Goal: Information Seeking & Learning: Learn about a topic

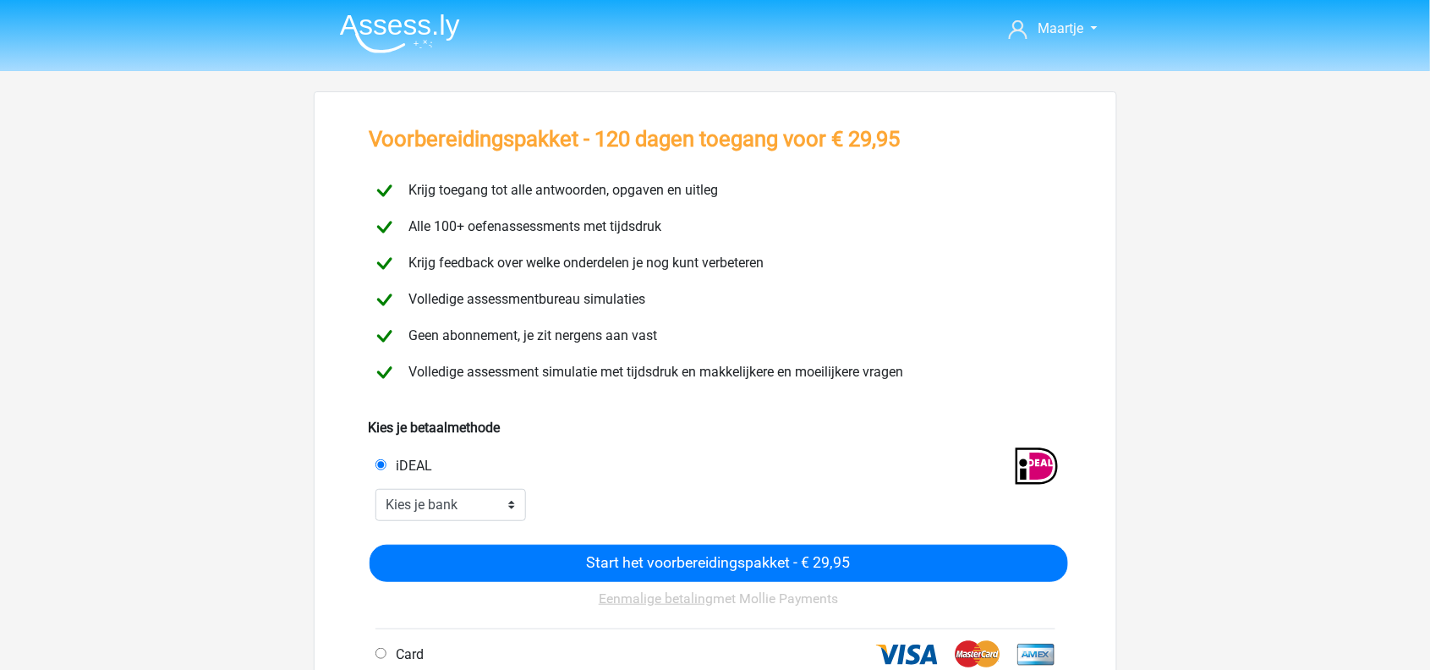
click at [410, 36] on img at bounding box center [400, 34] width 120 height 40
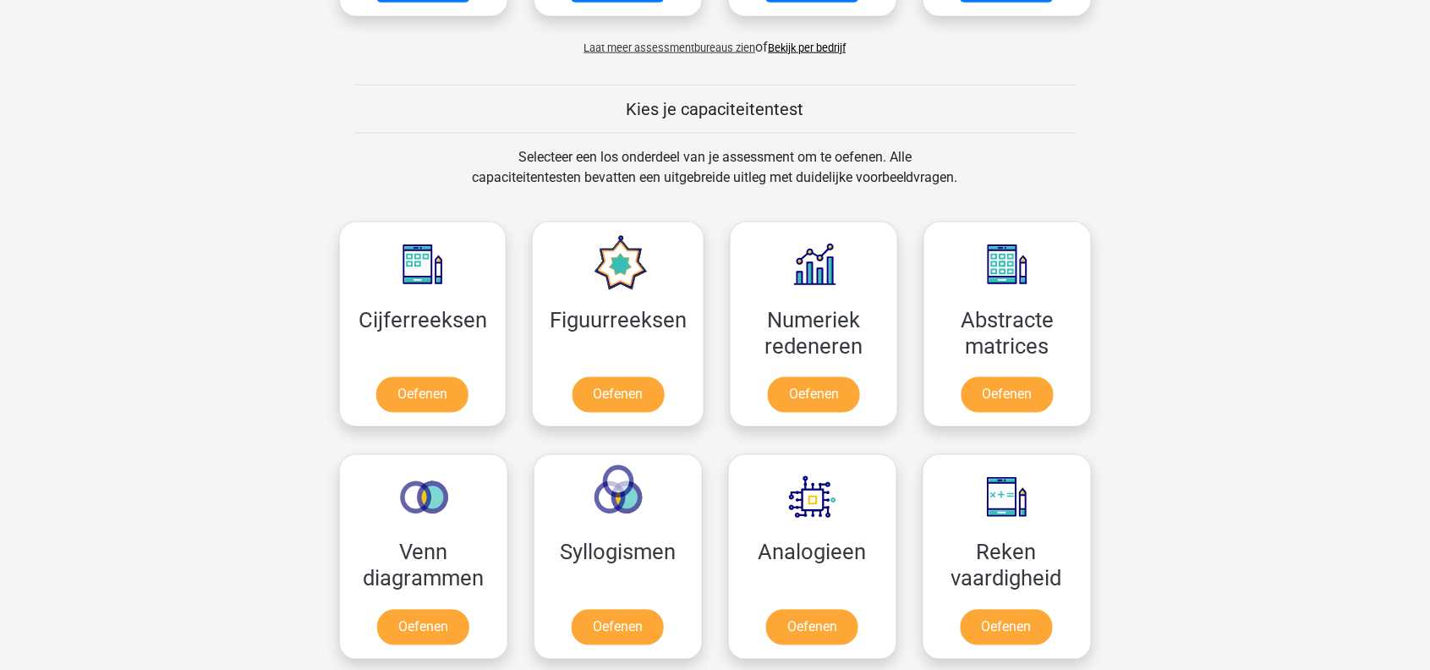
scroll to position [595, 0]
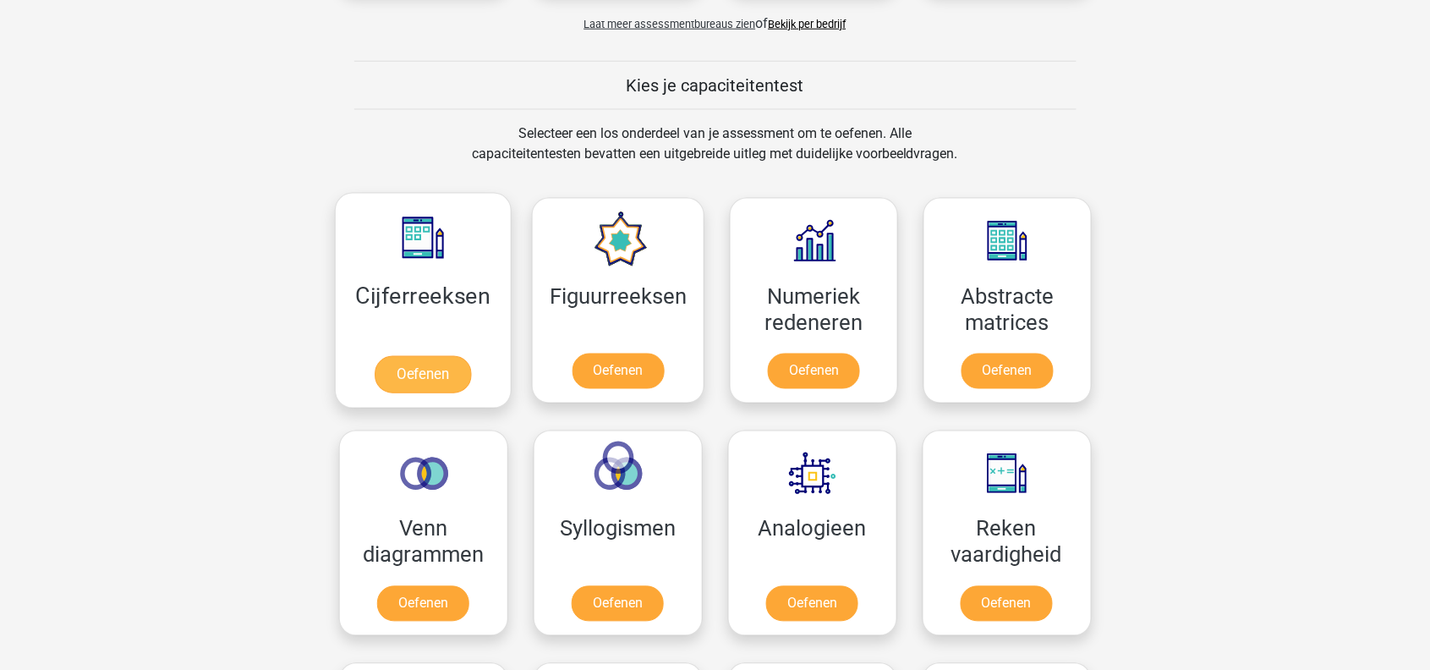
click at [448, 356] on link "Oefenen" at bounding box center [423, 374] width 96 height 37
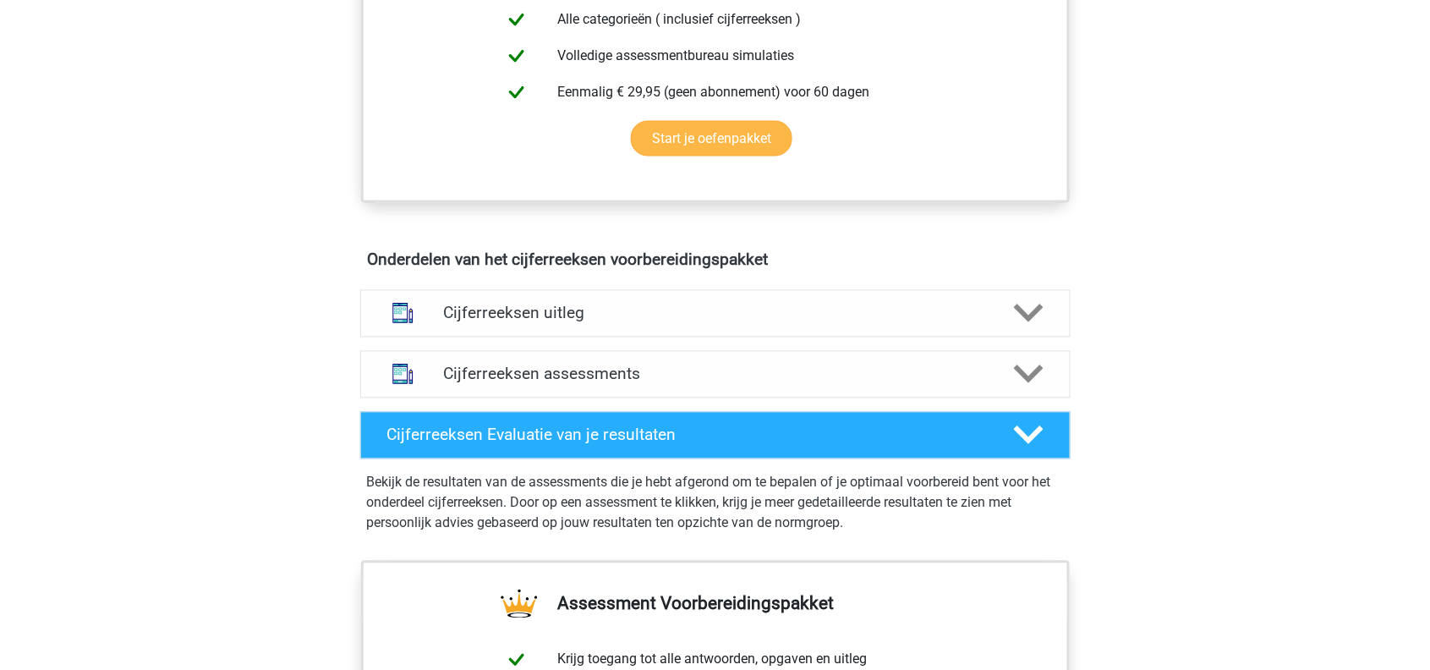
scroll to position [820, 0]
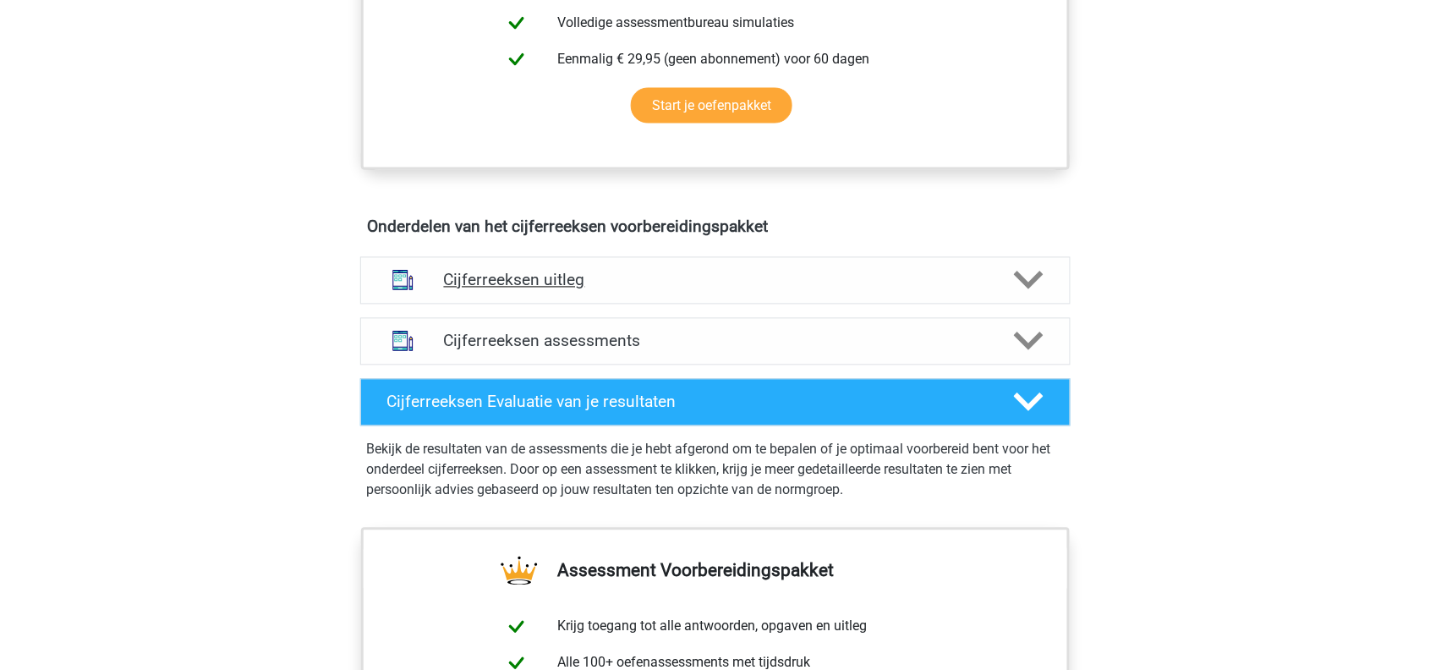
click at [635, 290] on h4 "Cijferreeksen uitleg" at bounding box center [715, 280] width 543 height 19
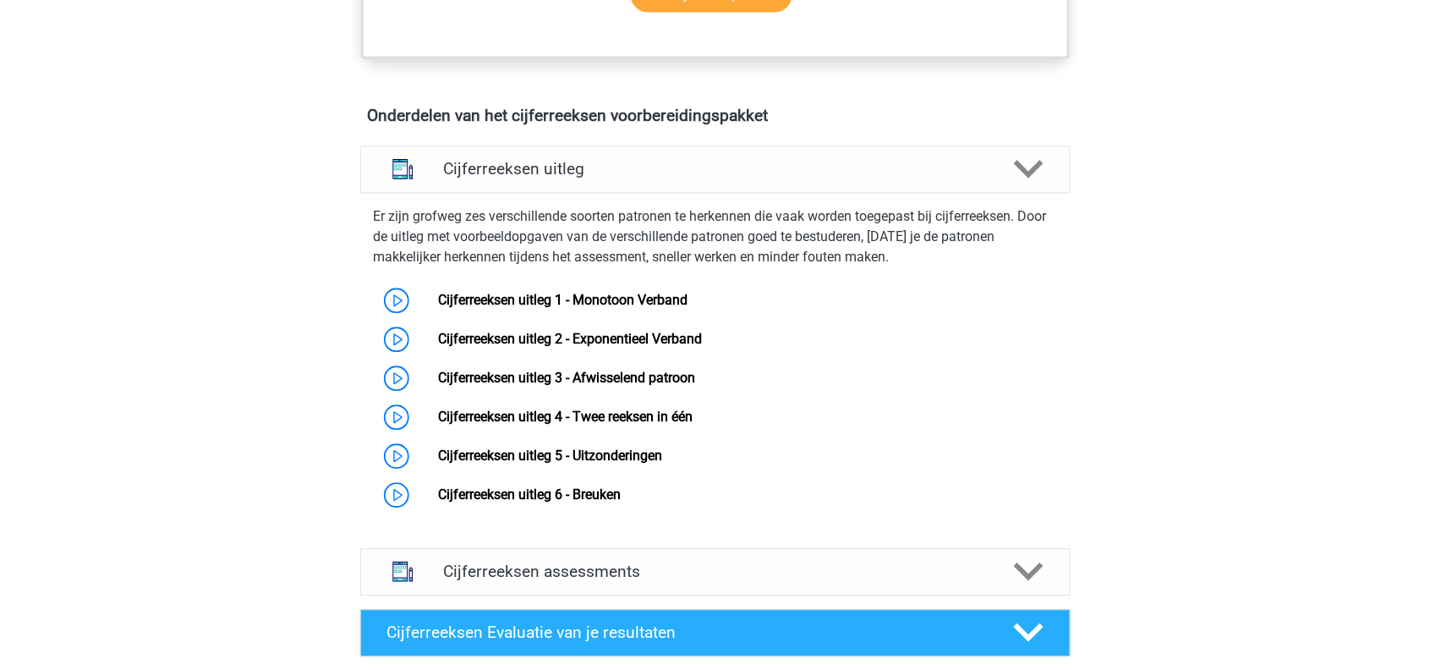
scroll to position [954, 0]
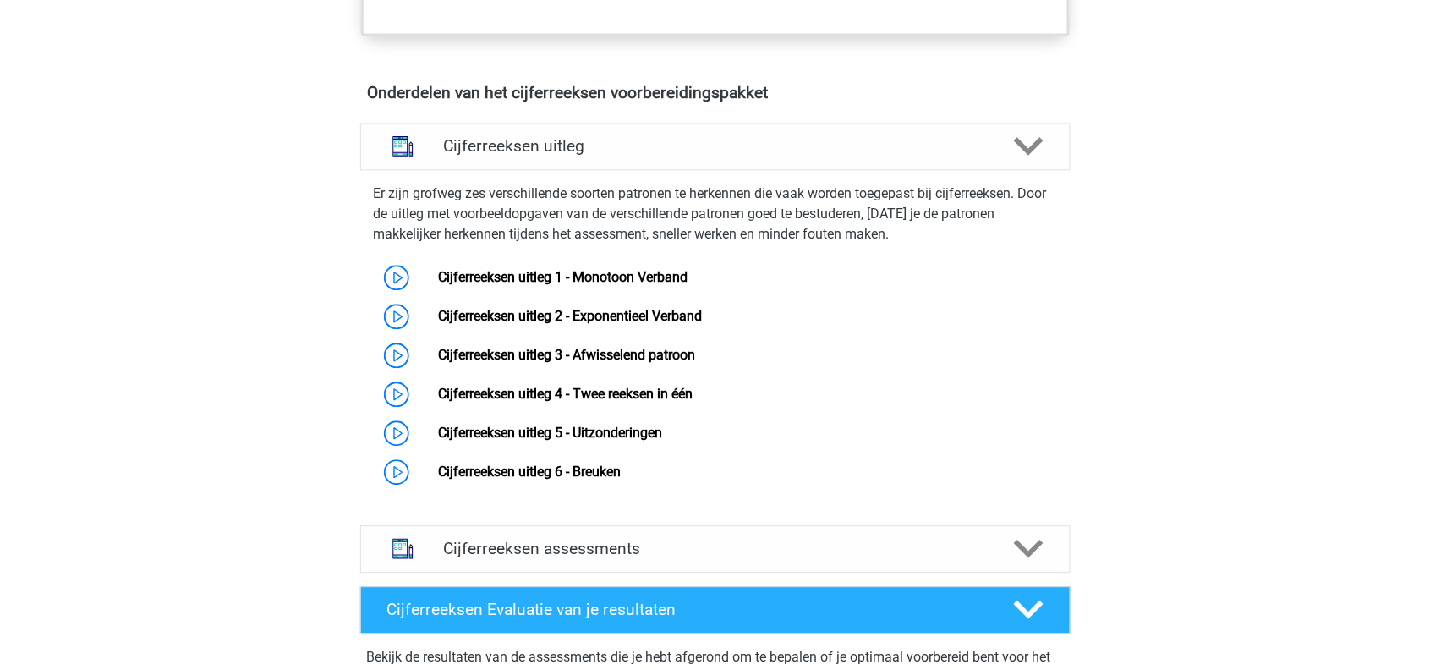
click at [645, 266] on div "Er zijn grofweg zes verschillende soorten patronen te herkennen die vaak worden…" at bounding box center [716, 334] width 724 height 315
click at [649, 277] on link "Cijferreeksen uitleg 1 - Monotoon Verband" at bounding box center [562, 277] width 249 height 16
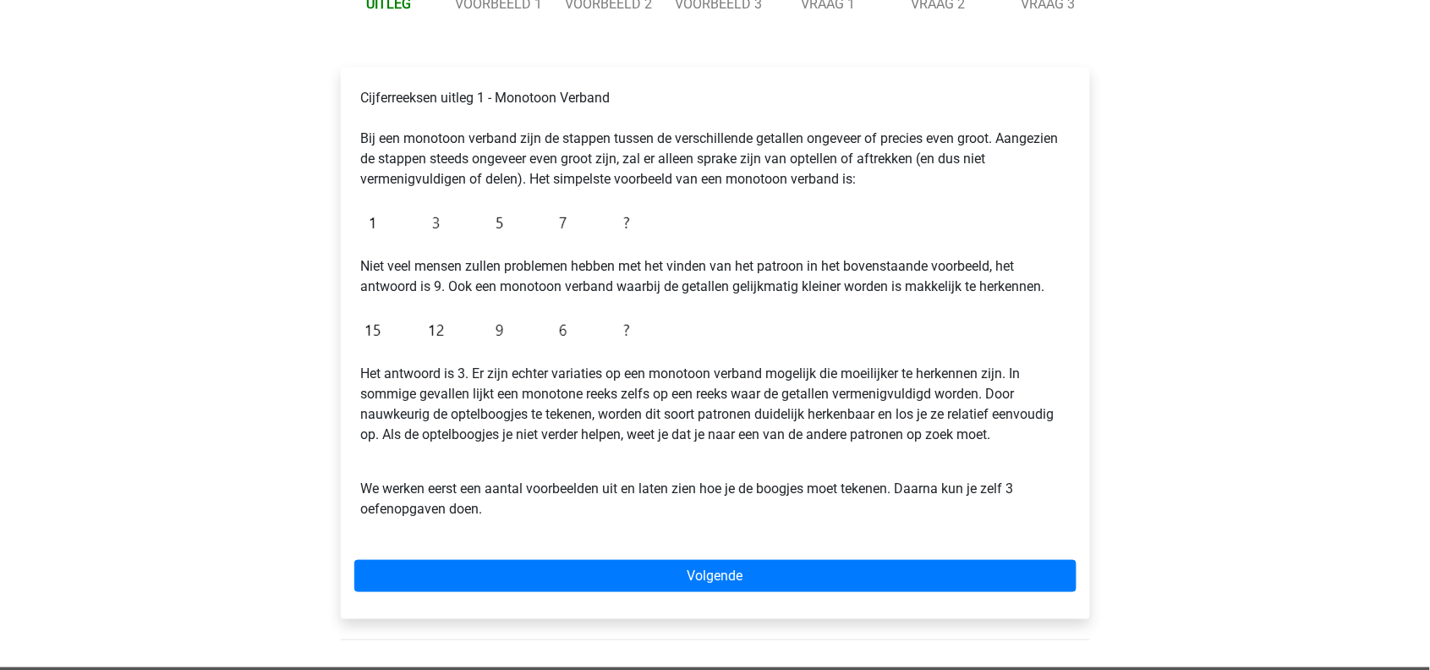
scroll to position [238, 0]
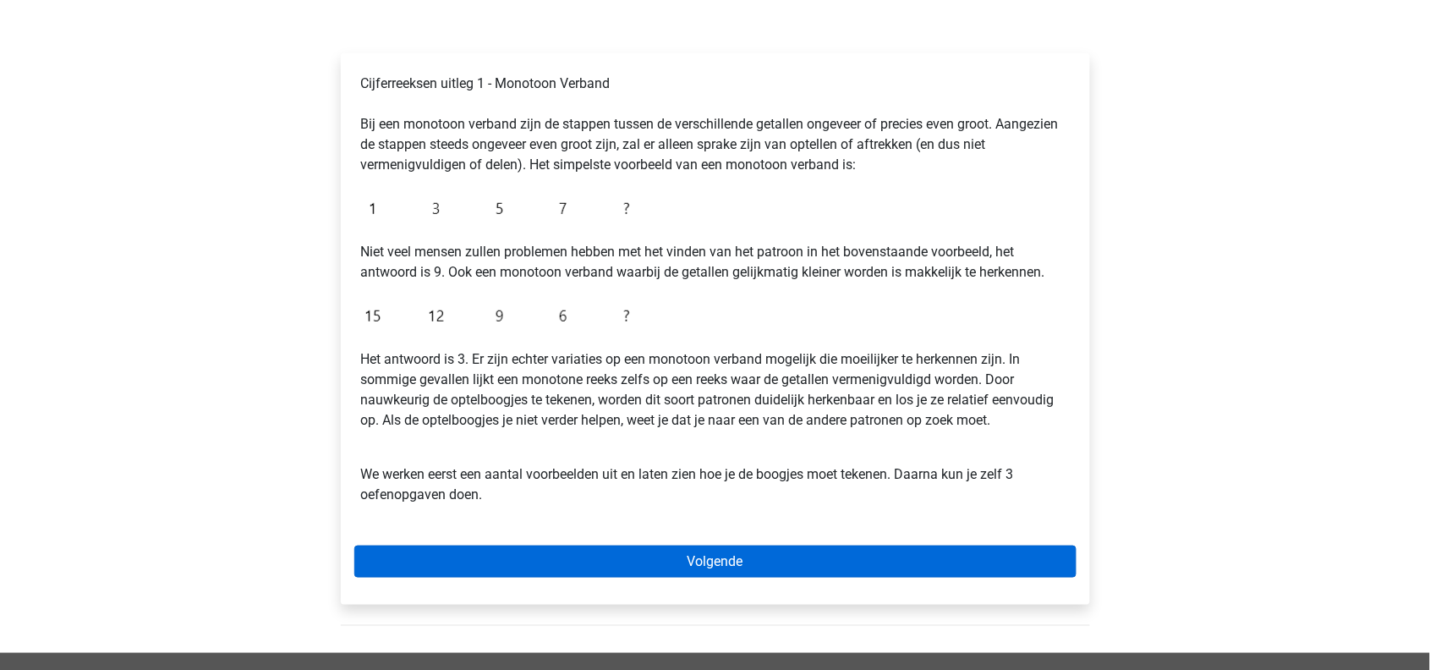
click at [594, 549] on link "Volgende" at bounding box center [715, 562] width 722 height 32
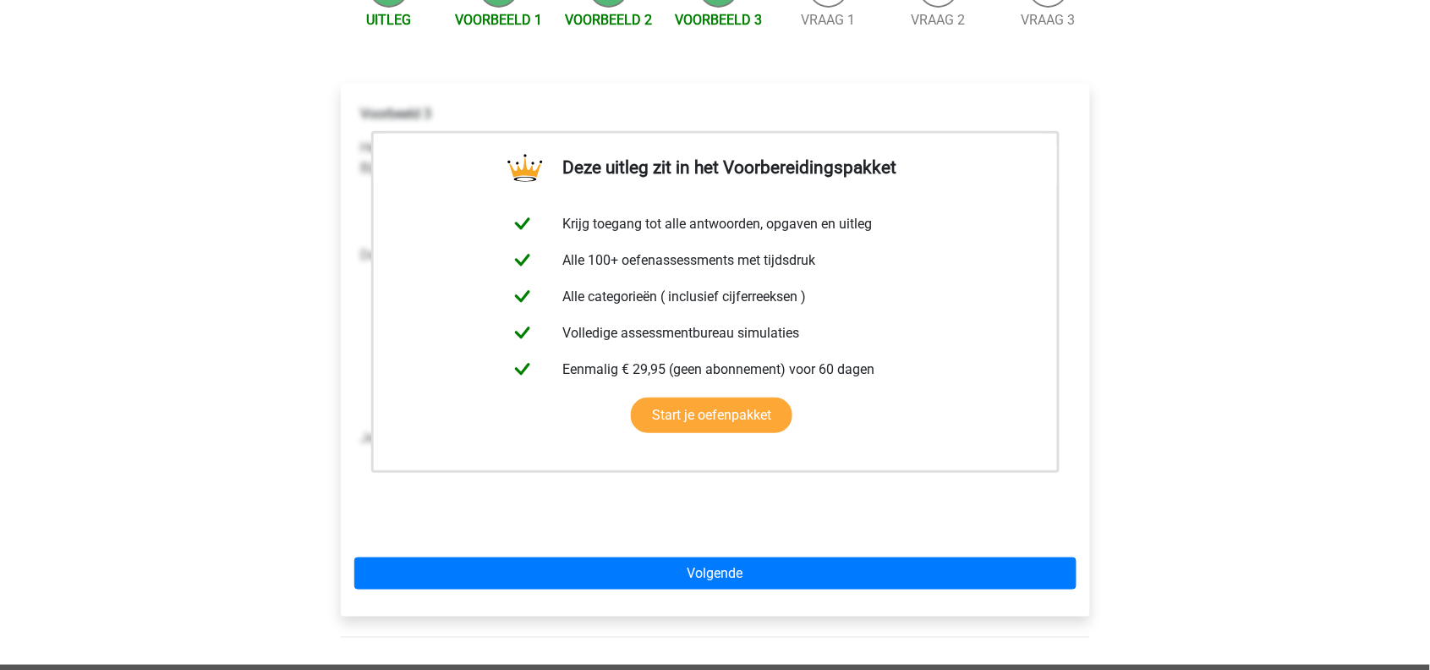
scroll to position [229, 0]
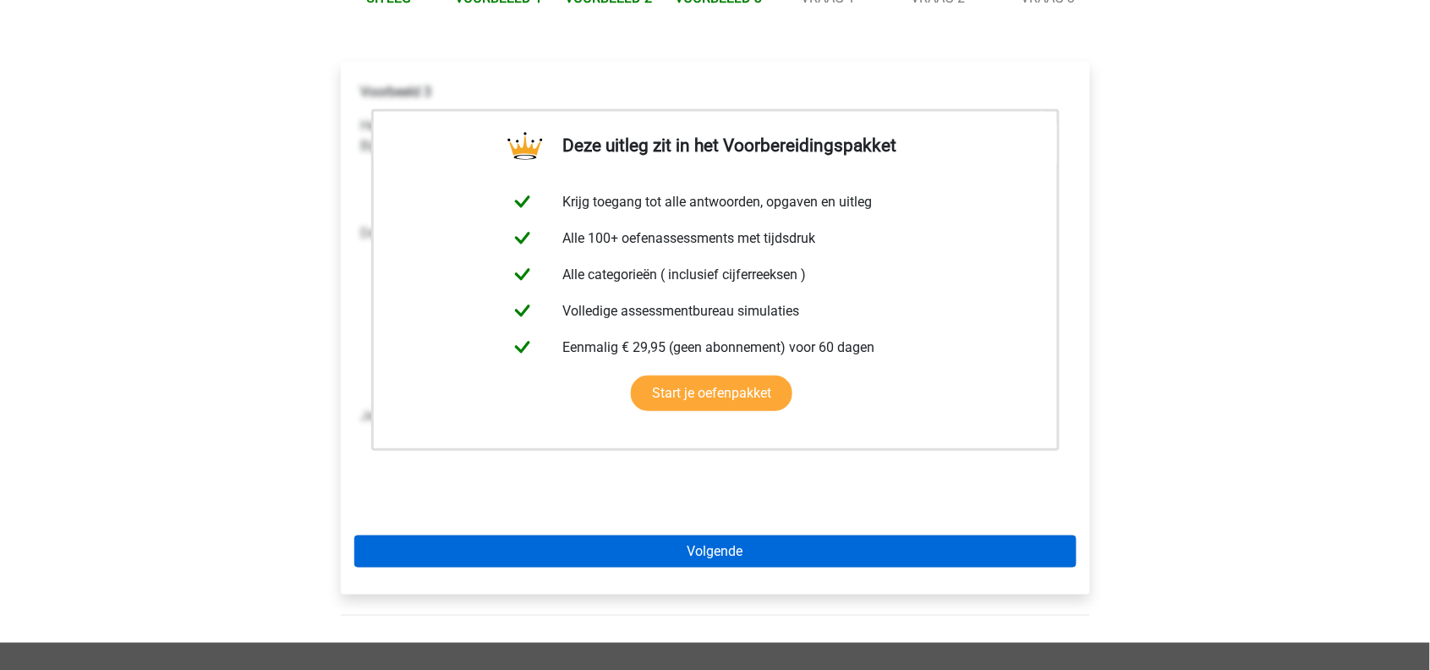
click at [605, 553] on link "Volgende" at bounding box center [715, 551] width 722 height 32
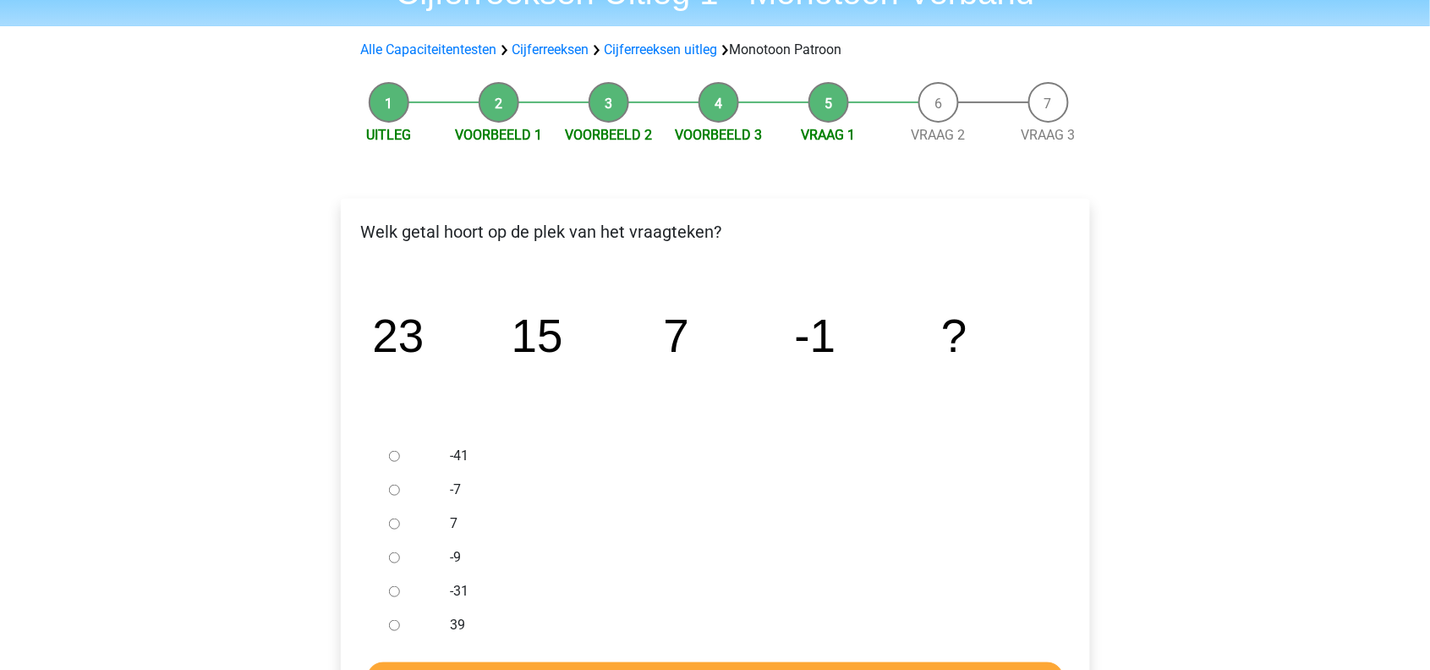
scroll to position [195, 0]
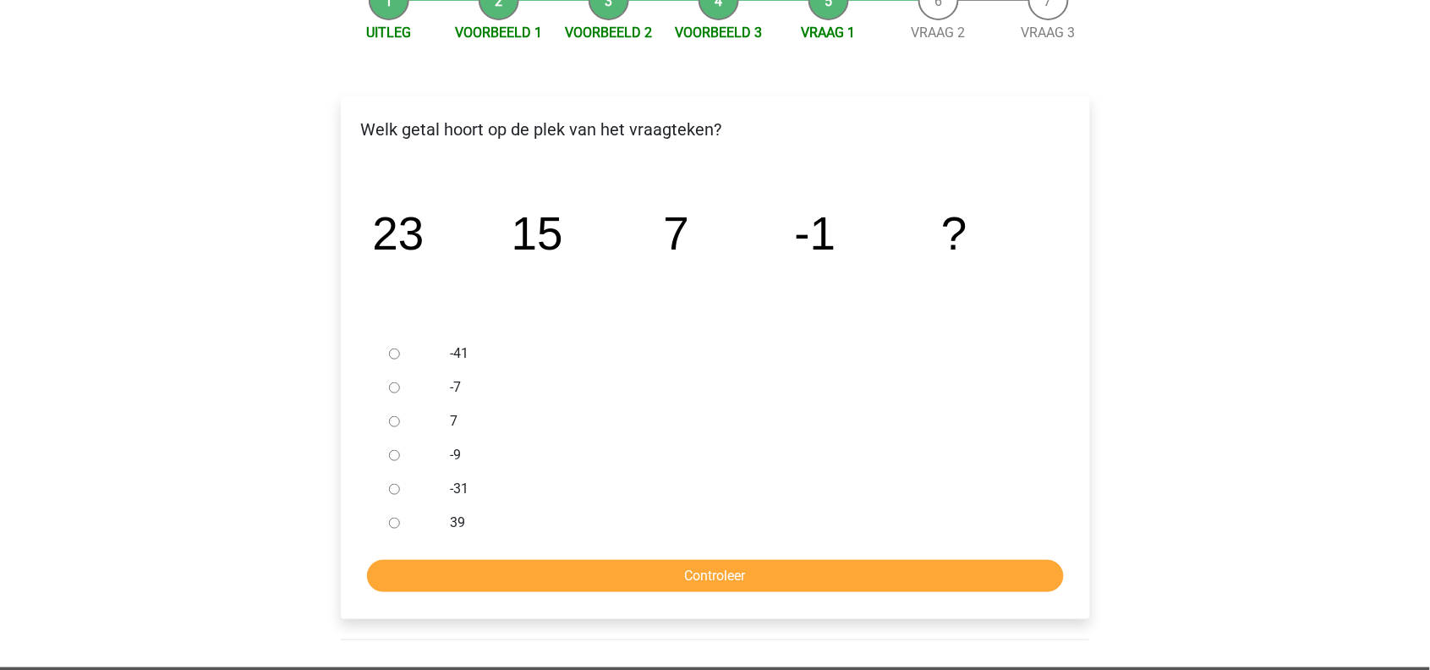
click at [392, 459] on div at bounding box center [410, 455] width 56 height 34
click at [399, 455] on div at bounding box center [410, 455] width 56 height 34
click at [392, 455] on input "-9" at bounding box center [394, 455] width 11 height 11
radio input "true"
click at [550, 594] on div "Welk getal hoort op de plek van het vraagteken? image/svg+xml 23 15 7 -1 ? -41" at bounding box center [715, 357] width 749 height 523
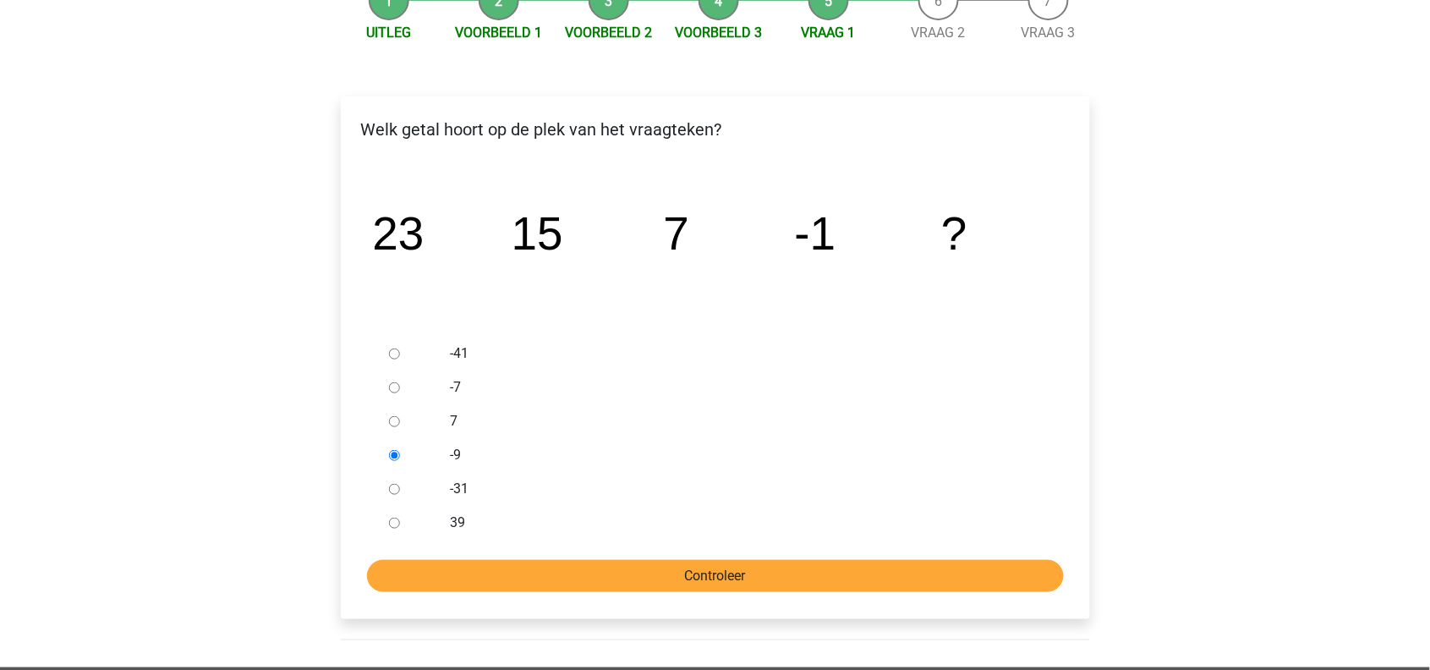
click at [578, 582] on input "Controleer" at bounding box center [715, 576] width 697 height 32
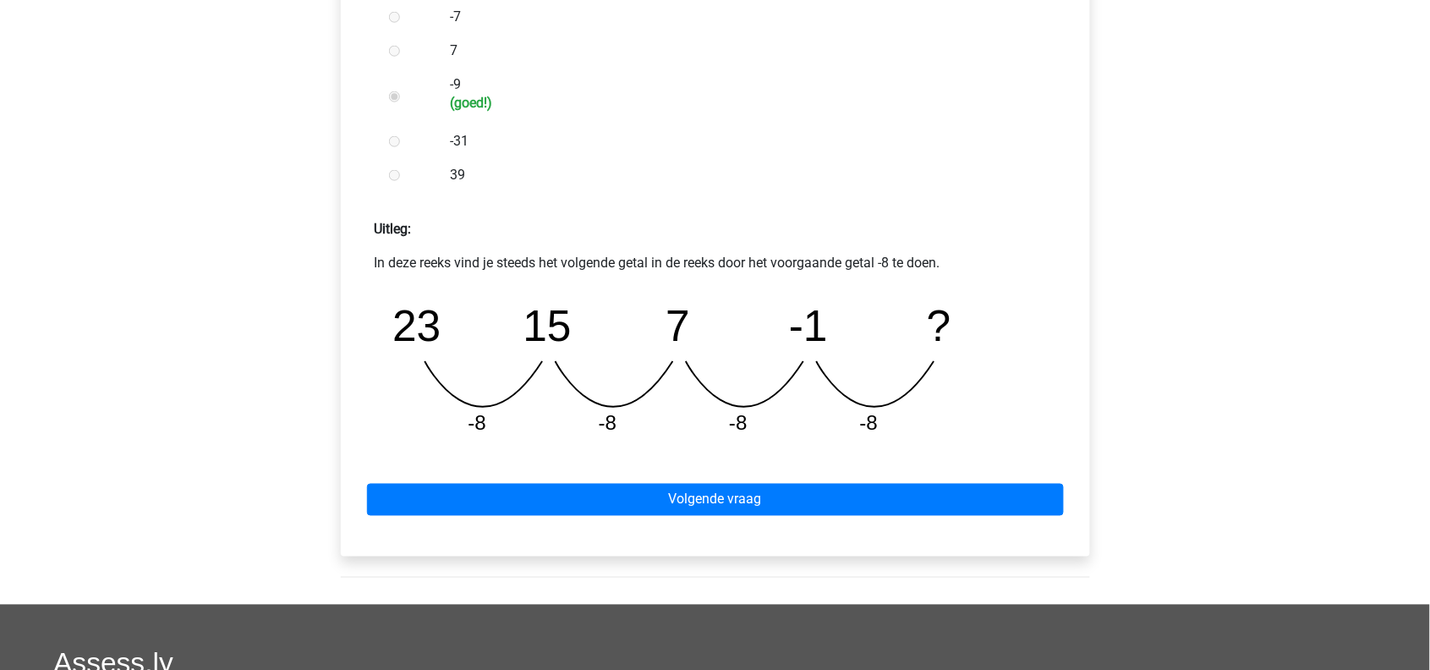
scroll to position [562, 0]
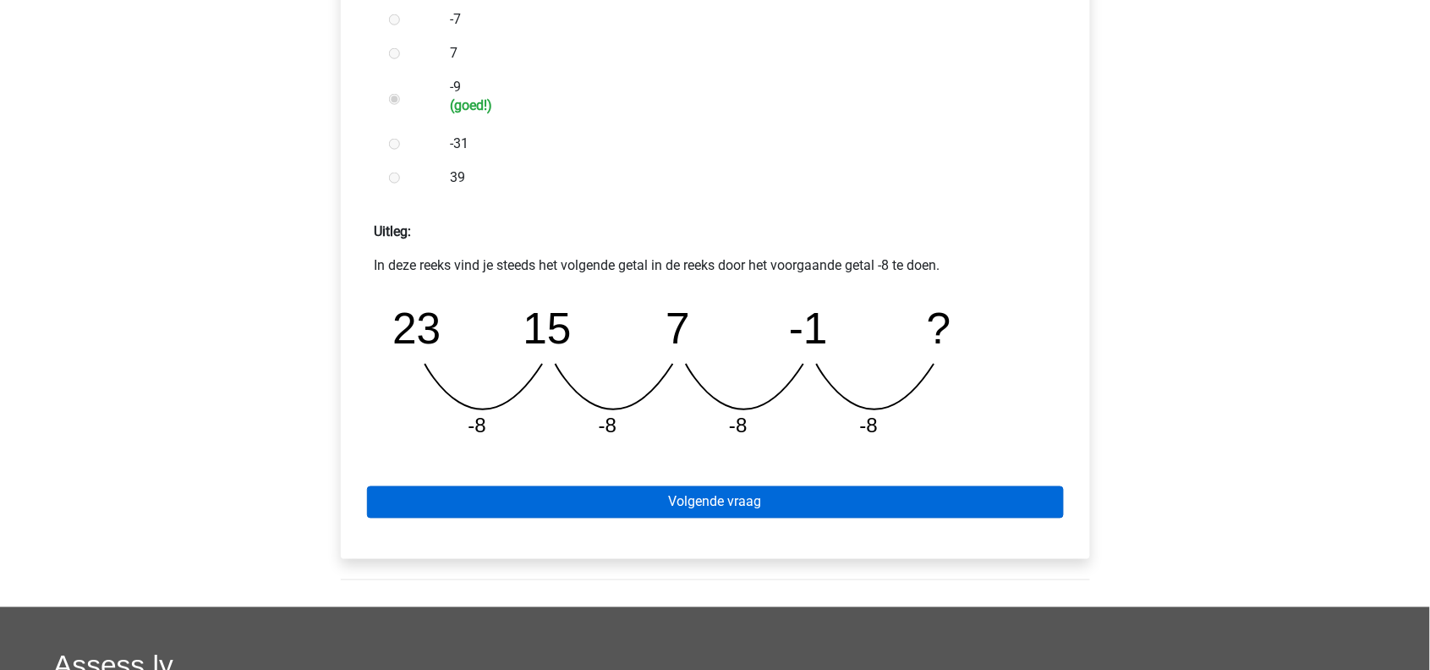
click at [585, 503] on link "Volgende vraag" at bounding box center [715, 502] width 697 height 32
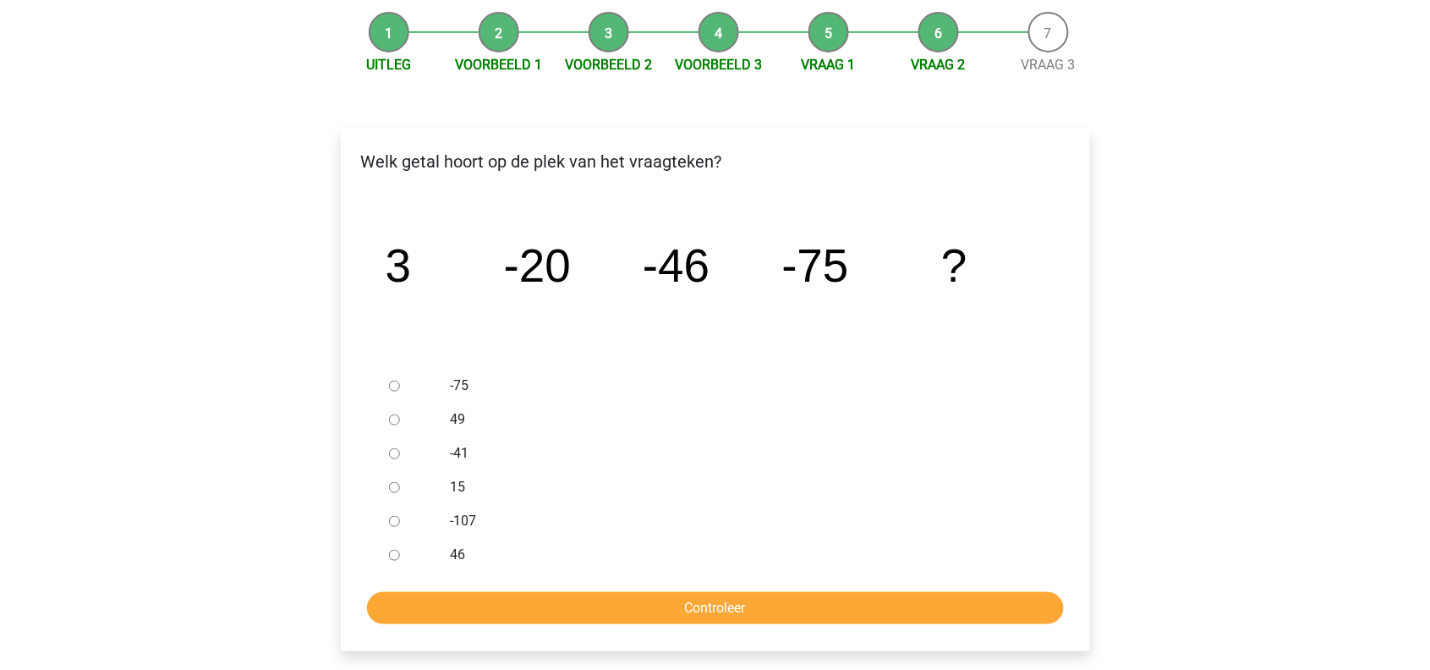
scroll to position [169, 0]
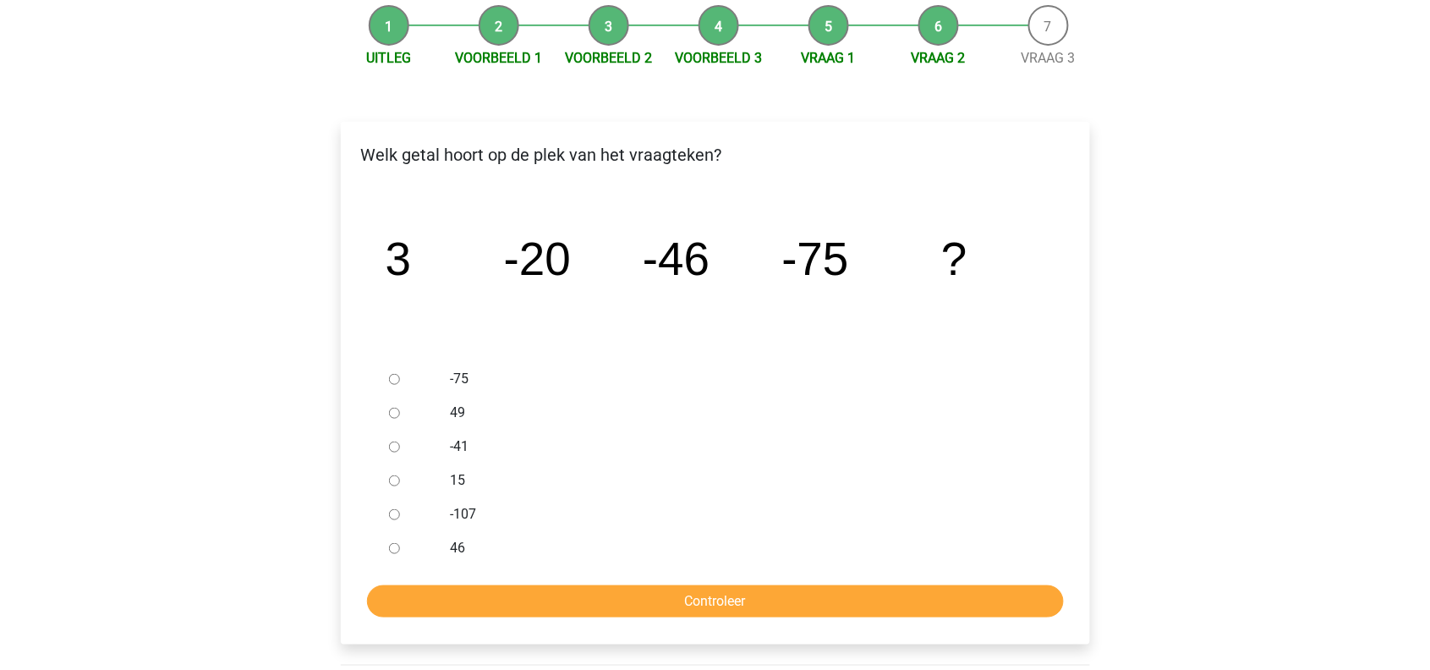
click at [456, 504] on label "-107" at bounding box center [742, 514] width 585 height 20
click at [400, 509] on input "-107" at bounding box center [394, 514] width 11 height 11
radio input "true"
click at [519, 594] on input "Controleer" at bounding box center [715, 601] width 697 height 32
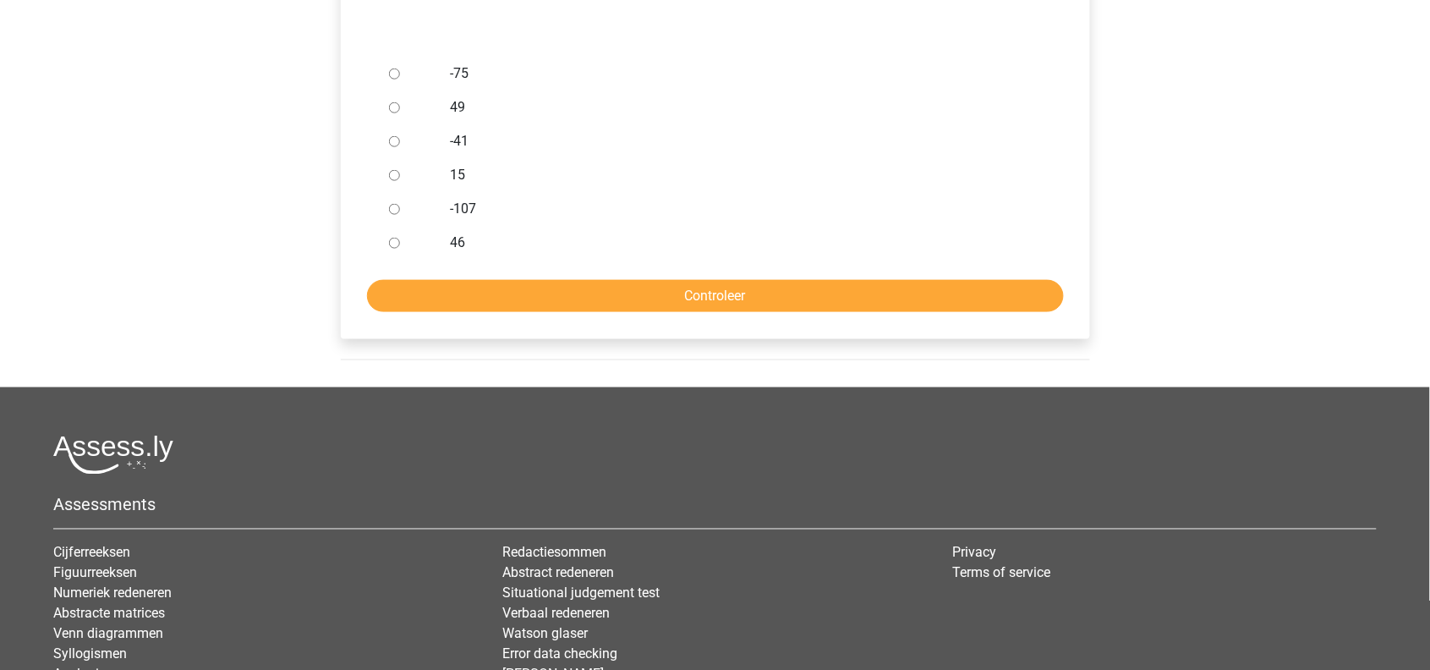
scroll to position [511, 0]
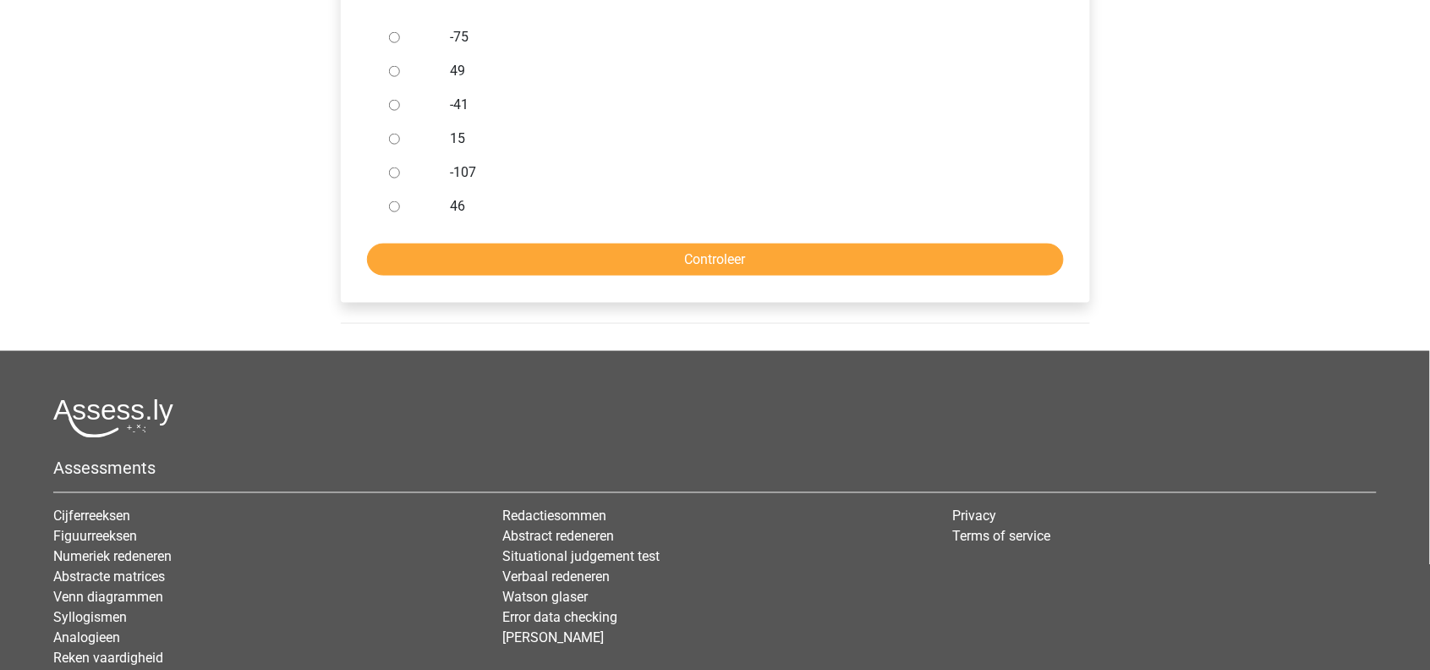
click at [455, 168] on label "-107" at bounding box center [742, 172] width 585 height 20
click at [400, 168] on input "-107" at bounding box center [394, 172] width 11 height 11
radio input "true"
click at [544, 251] on input "Controleer" at bounding box center [715, 260] width 697 height 32
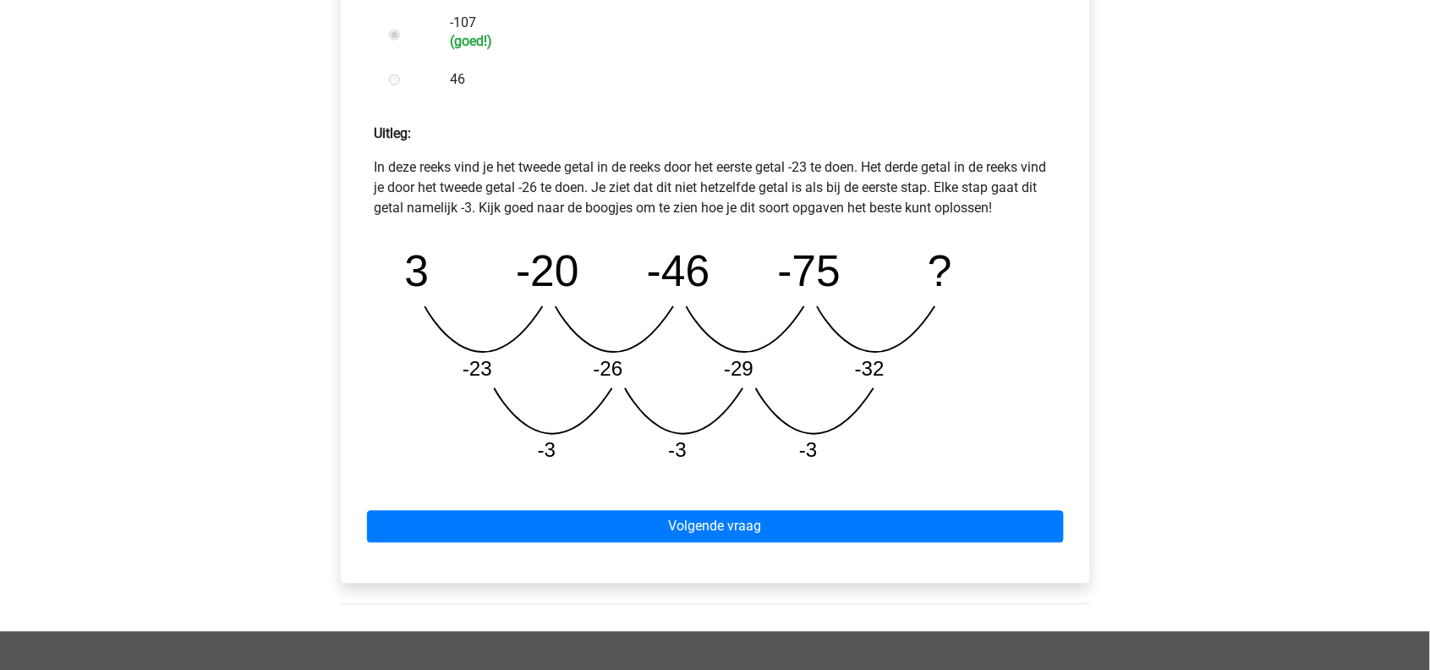
scroll to position [684, 0]
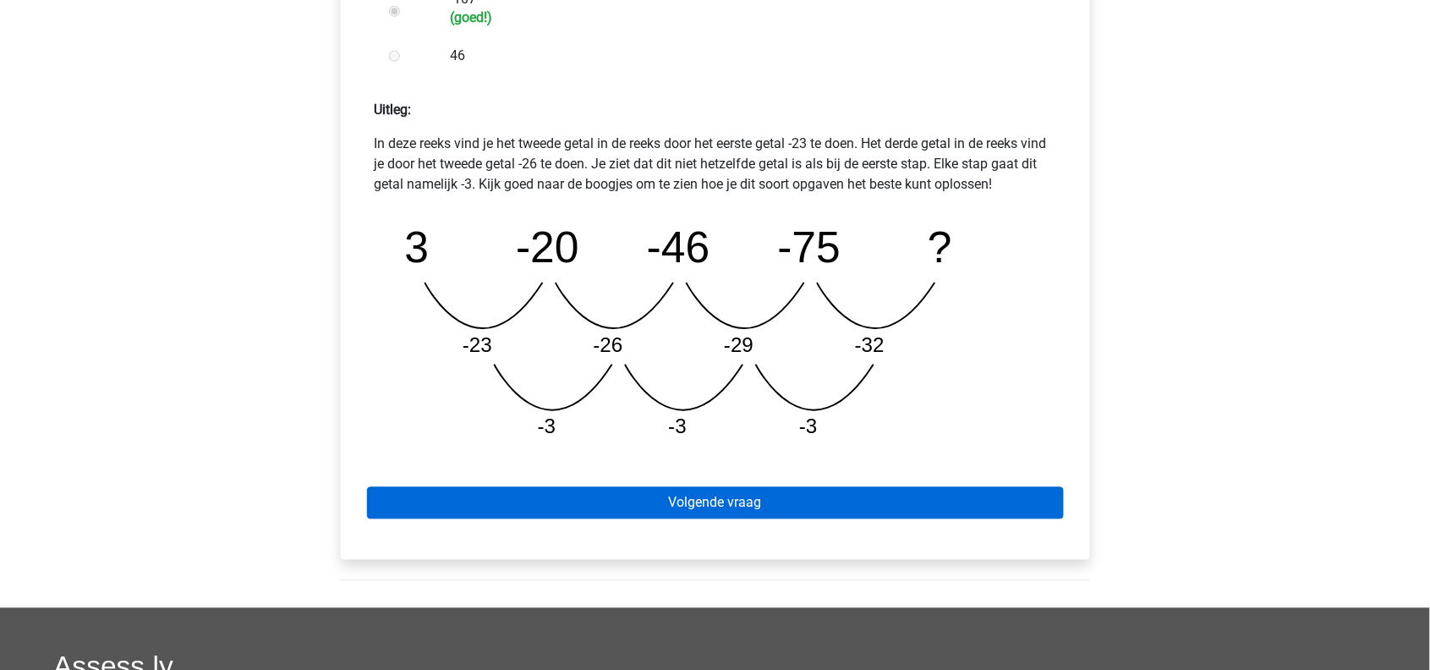
click at [661, 487] on link "Volgende vraag" at bounding box center [715, 503] width 697 height 32
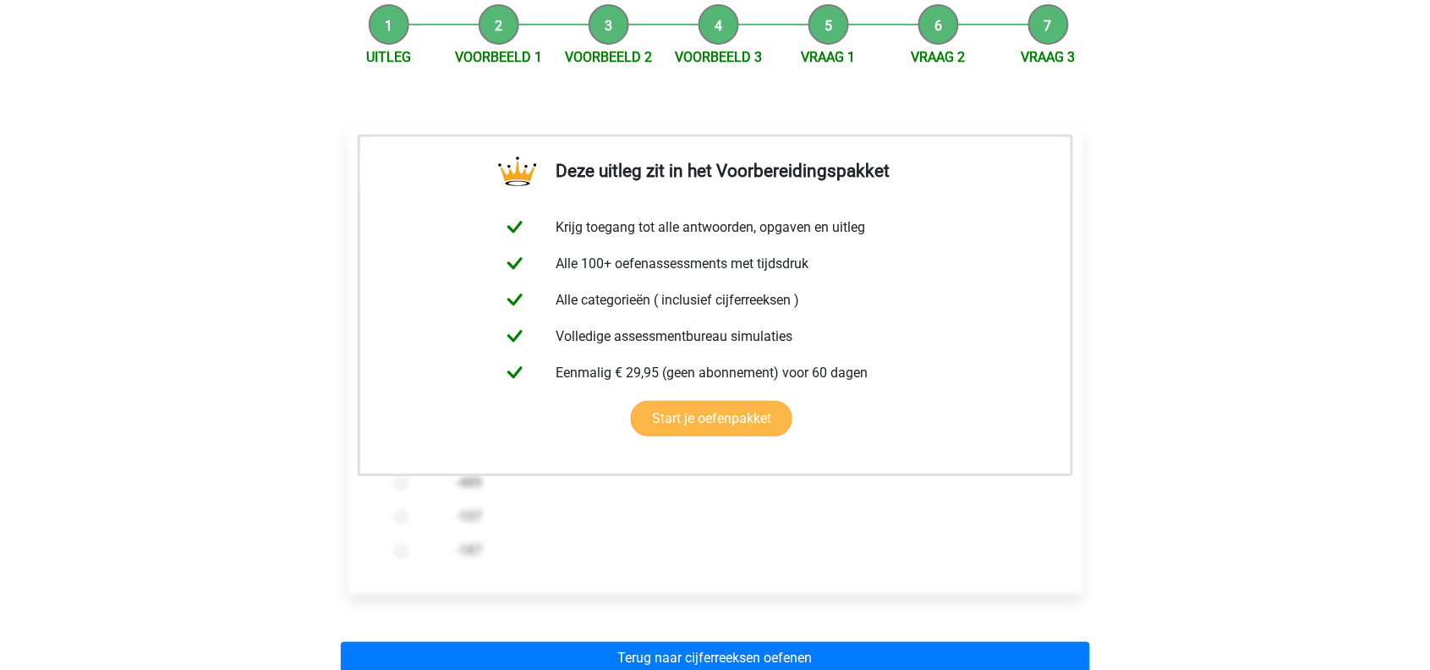
scroll to position [465, 0]
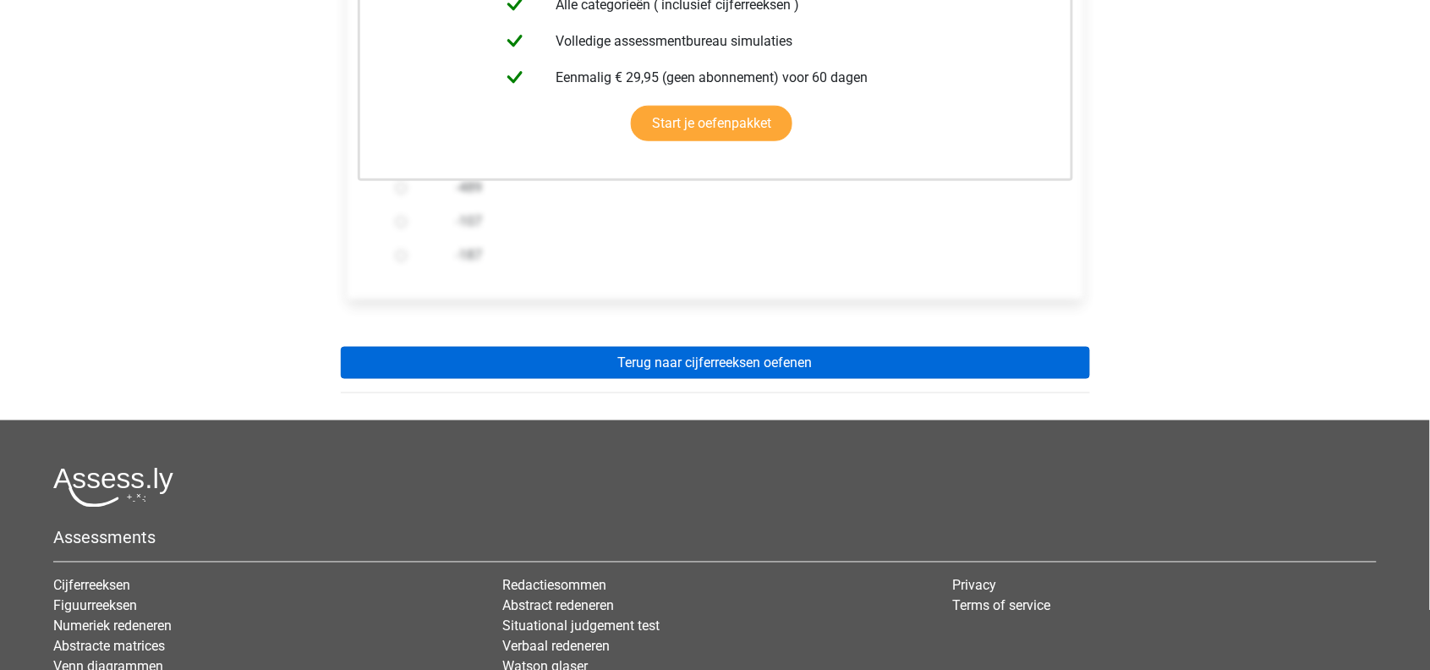
click at [711, 370] on link "Terug naar cijferreeksen oefenen" at bounding box center [715, 363] width 749 height 32
